Goal: Find specific page/section

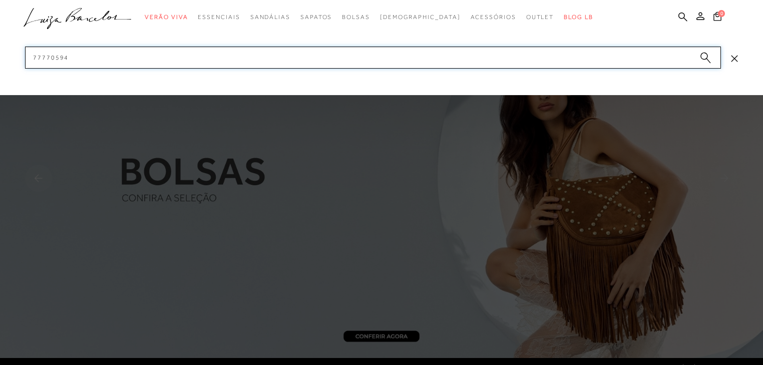
drag, startPoint x: 69, startPoint y: 62, endPoint x: 18, endPoint y: 62, distance: 51.6
click at [18, 1] on div "categoryHeader .a{fill-rule:evenodd;} Verão Viva Em alta Modelo Mules" at bounding box center [381, 0] width 763 height 1
paste input "89990170"
type input "89990170"
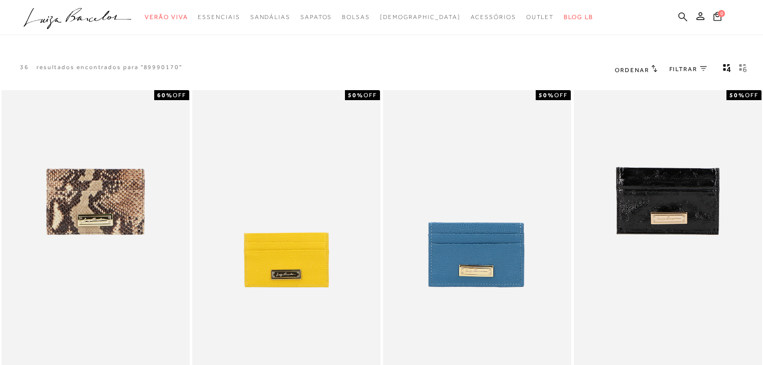
click at [682, 18] on icon at bounding box center [683, 16] width 9 height 9
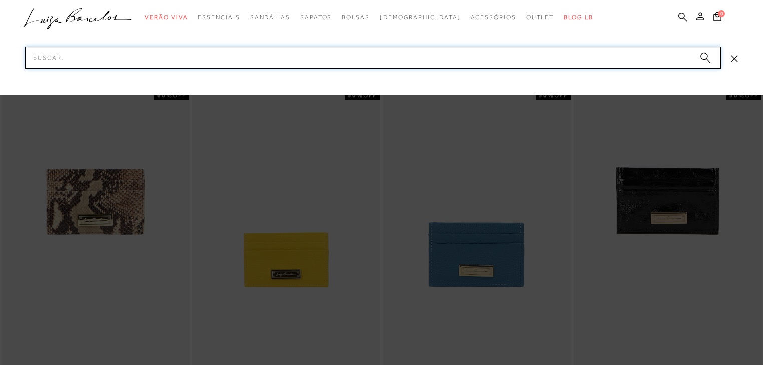
paste input "89990170"
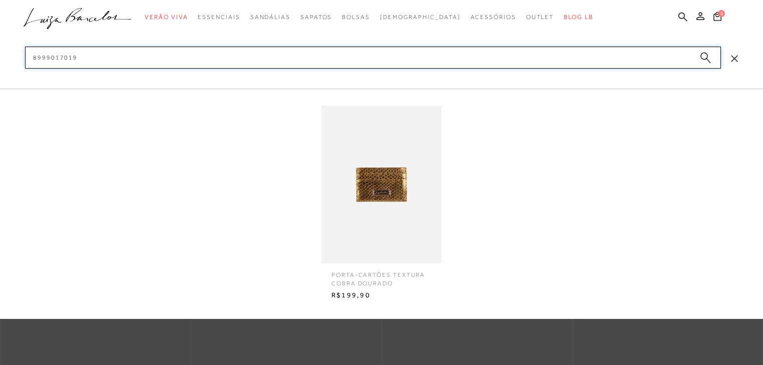
type input "8999017019"
